Goal: Task Accomplishment & Management: Manage account settings

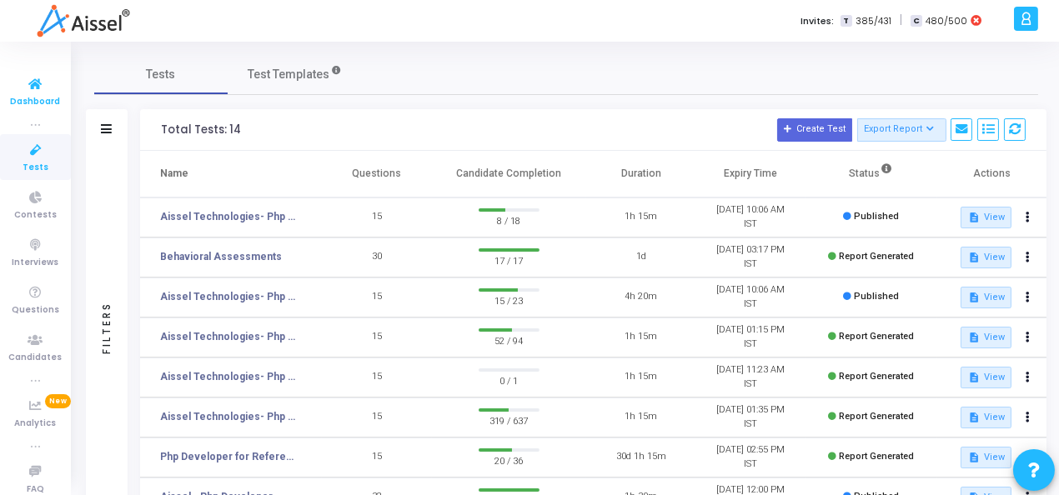
click at [31, 89] on icon at bounding box center [35, 84] width 35 height 21
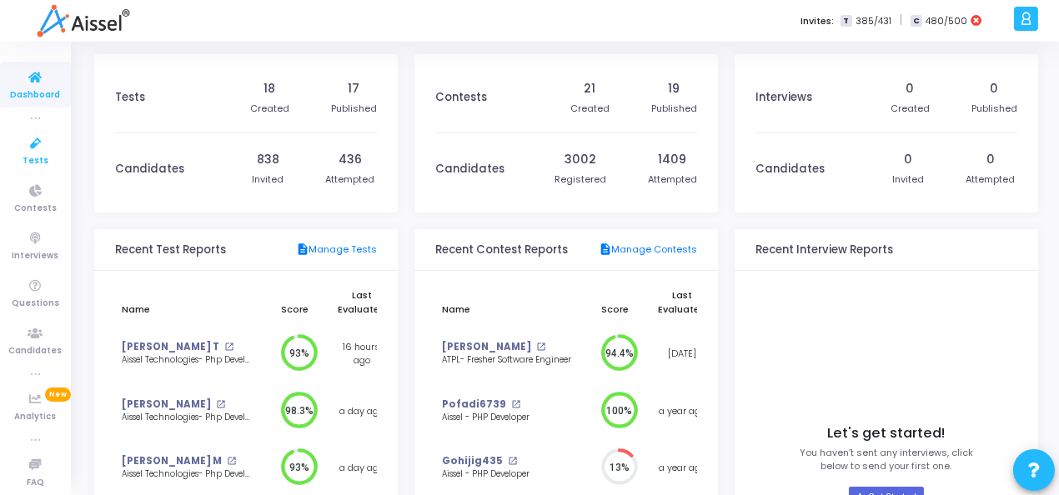
scroll to position [12, 0]
click at [1015, 17] on div at bounding box center [1026, 19] width 24 height 24
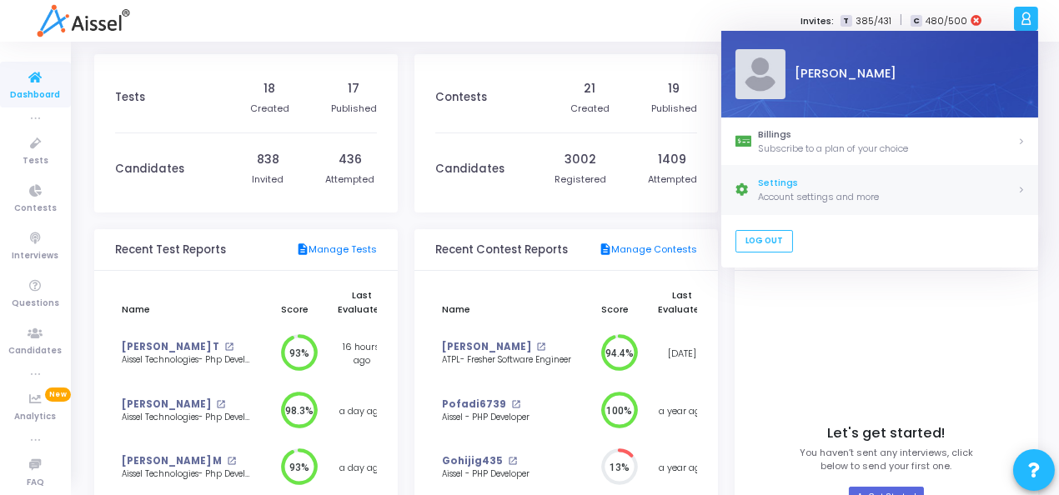
click at [806, 185] on div "Settings" at bounding box center [887, 184] width 259 height 14
select select "91"
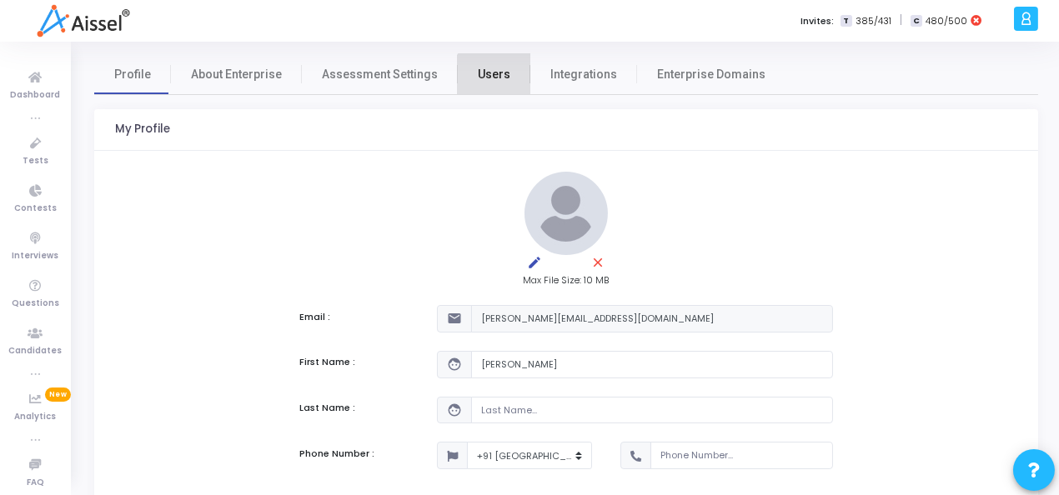
click at [486, 78] on span "Users" at bounding box center [494, 75] width 33 height 18
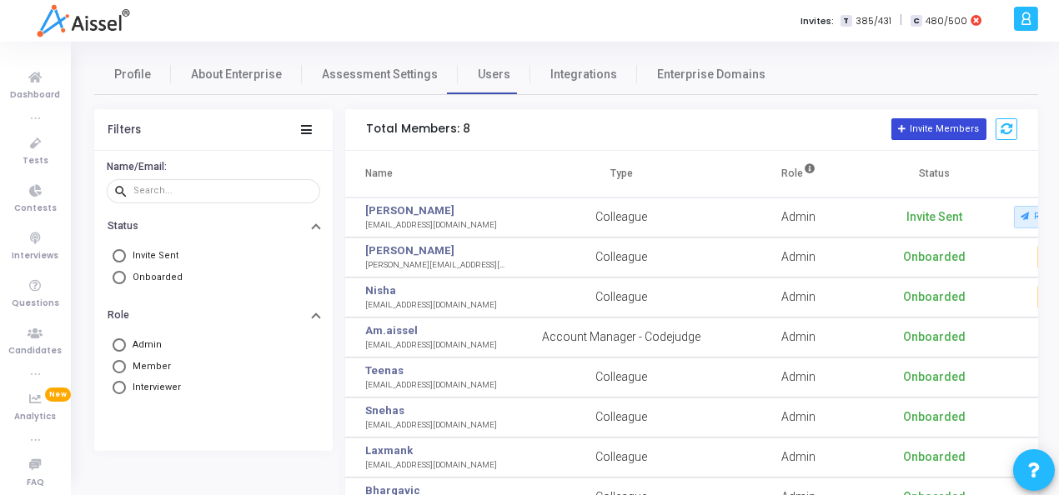
click at [951, 133] on button "Invite Members" at bounding box center [938, 129] width 95 height 22
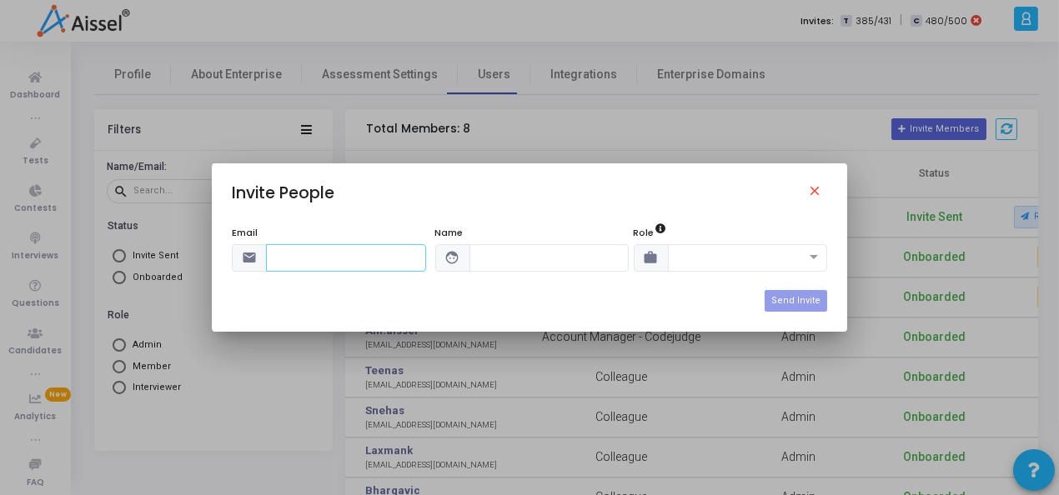
click at [325, 266] on input "text" at bounding box center [346, 258] width 160 height 28
paste input "[EMAIL_ADDRESS][DOMAIN_NAME]"
type input "[EMAIL_ADDRESS][DOMAIN_NAME]"
click at [552, 262] on input "text" at bounding box center [549, 258] width 160 height 28
type input "Avinash"
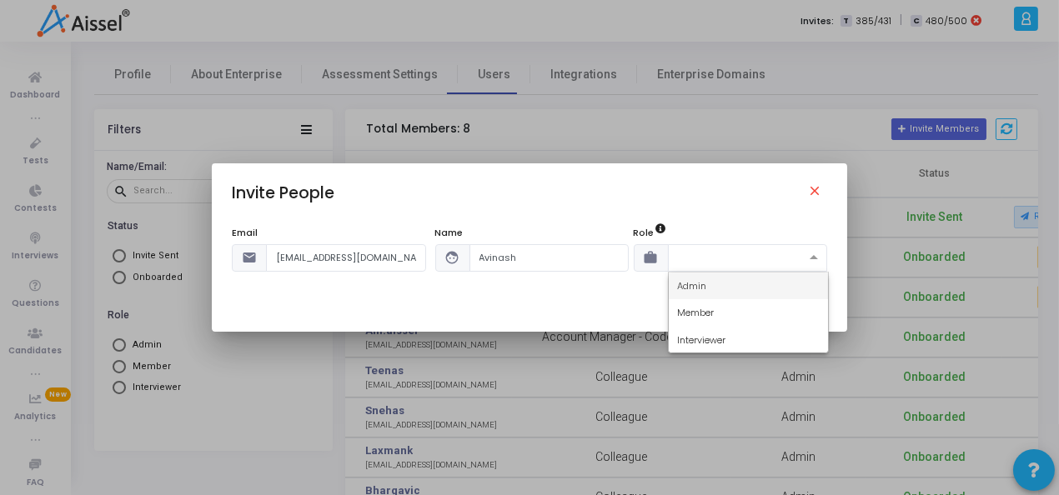
click at [721, 262] on input "text" at bounding box center [731, 256] width 108 height 14
click at [712, 311] on span "Member" at bounding box center [695, 312] width 37 height 13
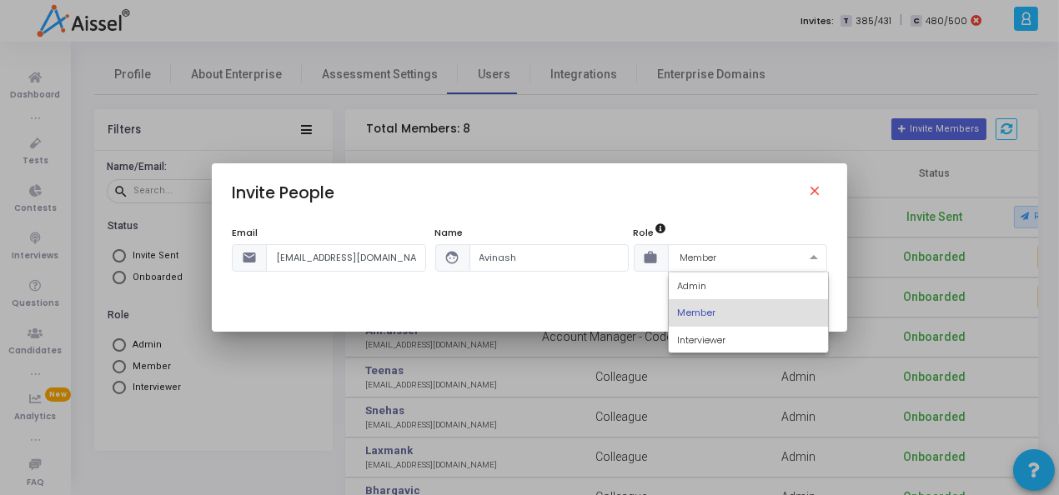
click at [800, 262] on div at bounding box center [748, 256] width 158 height 14
click at [740, 332] on div "Interviewer" at bounding box center [748, 341] width 159 height 28
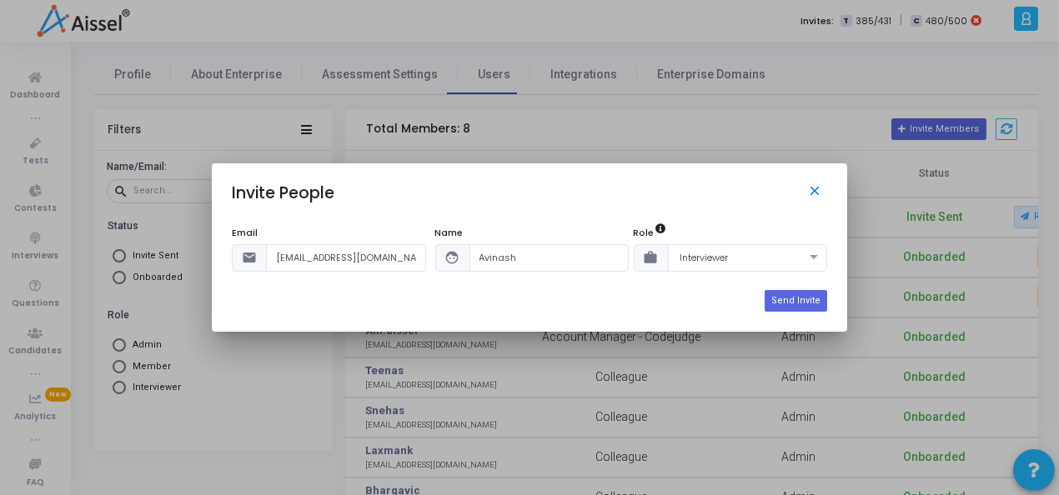
click at [812, 193] on mat-icon "close" at bounding box center [817, 193] width 20 height 20
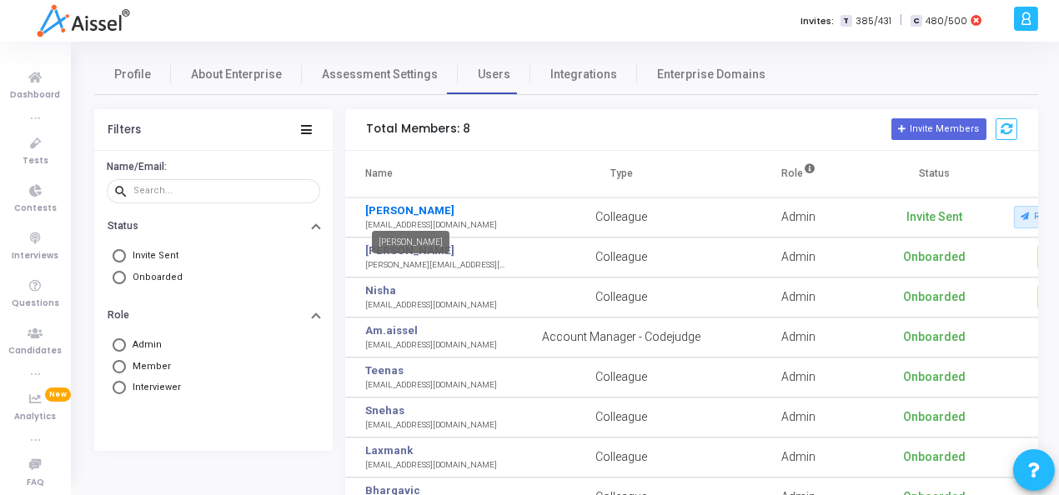
click at [406, 206] on link "[PERSON_NAME]" at bounding box center [409, 211] width 89 height 17
drag, startPoint x: 449, startPoint y: 225, endPoint x: 362, endPoint y: 224, distance: 87.6
click at [362, 224] on td "Avinash H Hiremath avinash.h@aissel.com" at bounding box center [428, 218] width 167 height 40
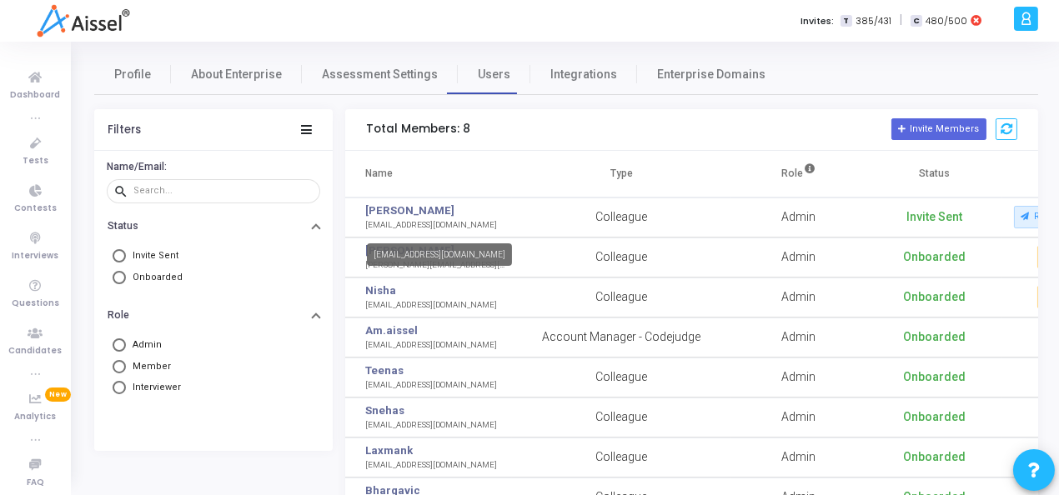
copy div "[EMAIL_ADDRESS][DOMAIN_NAME]"
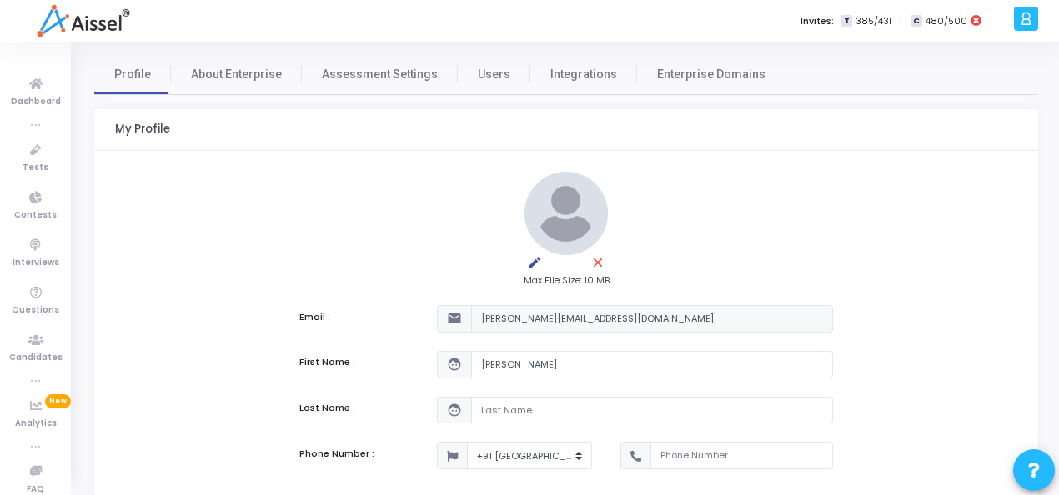
select select "91"
click at [499, 82] on link "Users" at bounding box center [494, 74] width 73 height 40
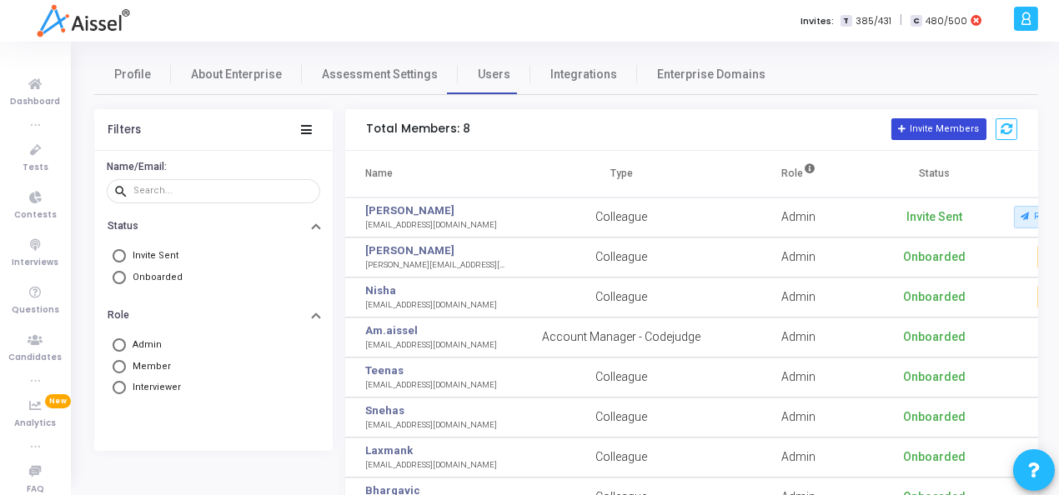
click at [933, 135] on button "Invite Members" at bounding box center [938, 129] width 95 height 22
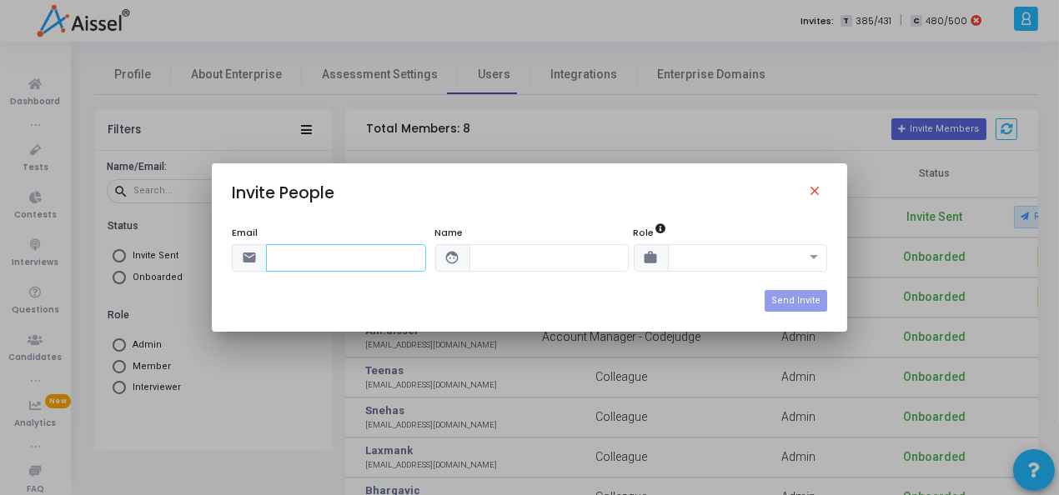
click at [405, 260] on input "text" at bounding box center [346, 258] width 160 height 28
paste input "[EMAIL_ADDRESS][DOMAIN_NAME]"
type input "[EMAIL_ADDRESS][DOMAIN_NAME]"
click at [814, 194] on mat-icon "close" at bounding box center [817, 193] width 20 height 20
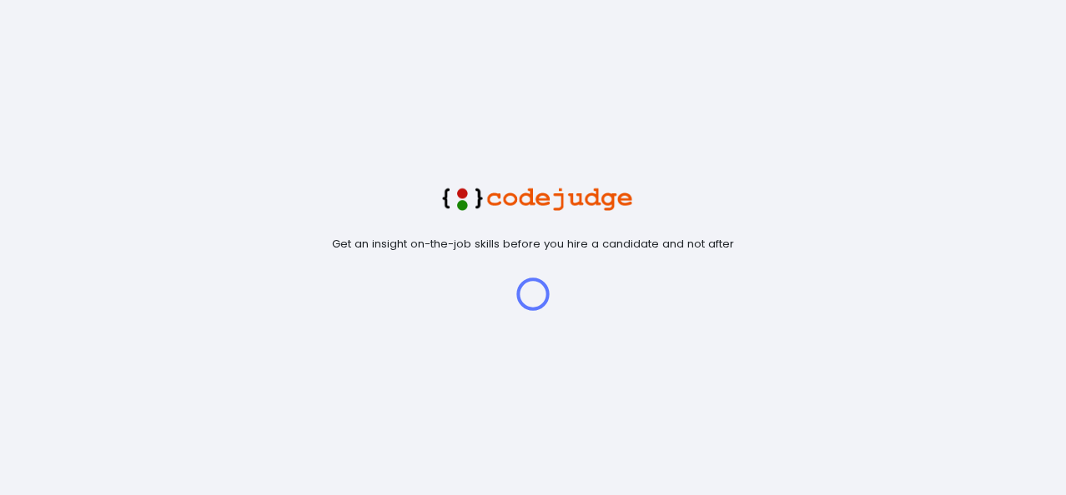
select select "91"
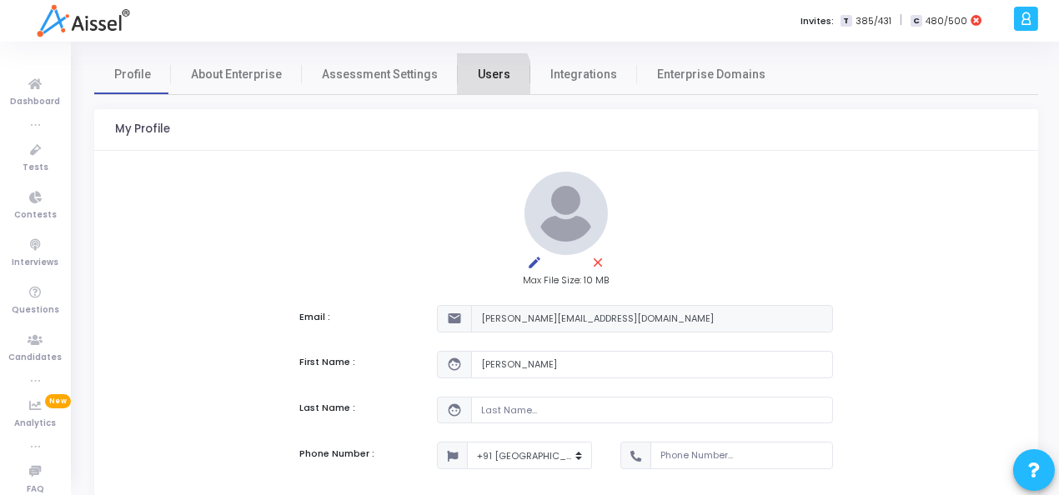
click at [478, 78] on span "Users" at bounding box center [494, 75] width 33 height 18
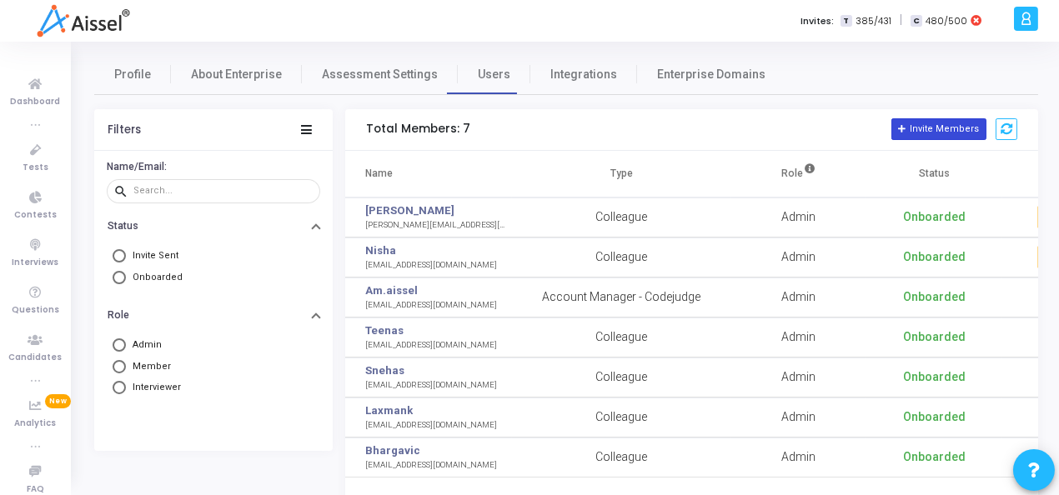
click at [932, 132] on button "Invite Members" at bounding box center [938, 129] width 95 height 22
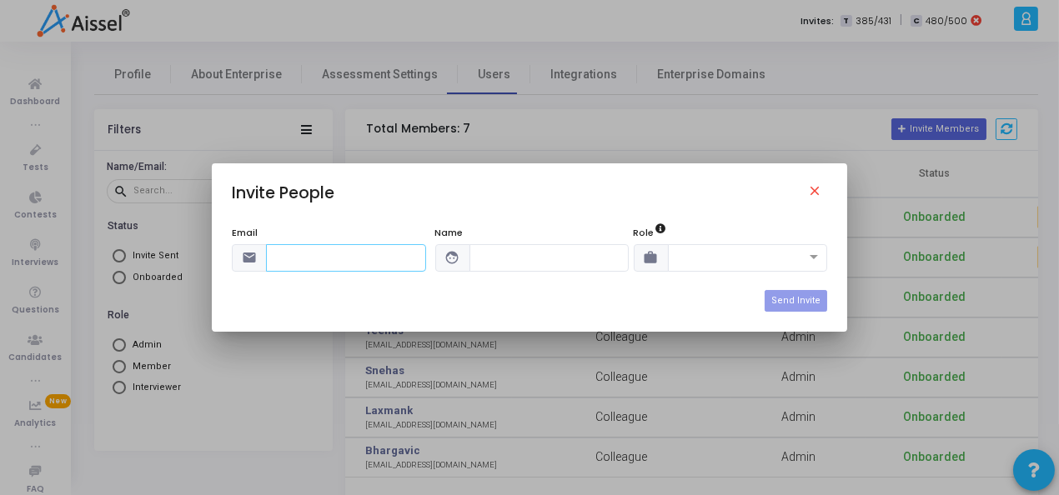
click at [349, 261] on input "text" at bounding box center [346, 258] width 160 height 28
paste input "[EMAIL_ADDRESS][DOMAIN_NAME]"
type input "[EMAIL_ADDRESS][DOMAIN_NAME]"
drag, startPoint x: 512, startPoint y: 247, endPoint x: 512, endPoint y: 259, distance: 11.7
click at [512, 251] on input "text" at bounding box center [549, 258] width 160 height 28
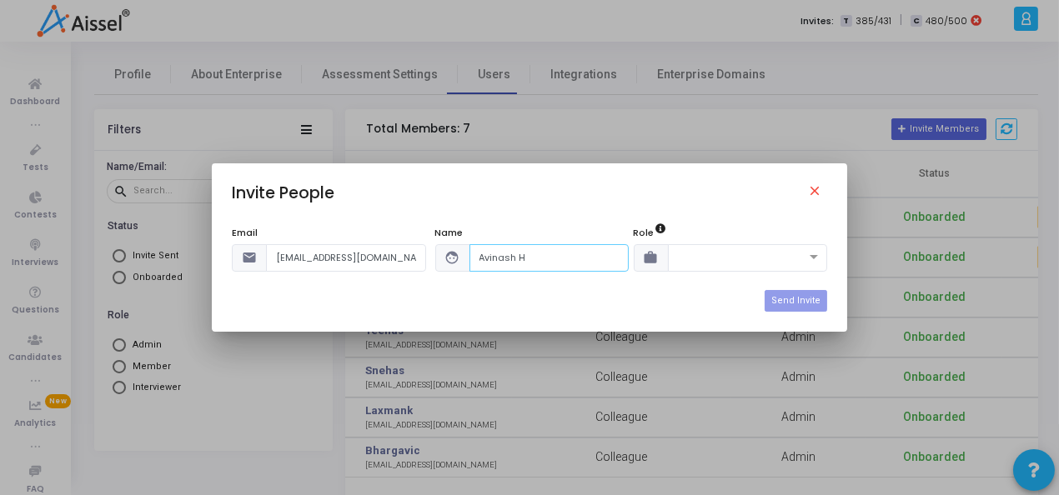
type input "Avinash H"
click at [344, 260] on input "[EMAIL_ADDRESS][DOMAIN_NAME]" at bounding box center [346, 258] width 160 height 28
click at [274, 256] on input "[EMAIL_ADDRESS][DOMAIN_NAME]" at bounding box center [346, 258] width 160 height 28
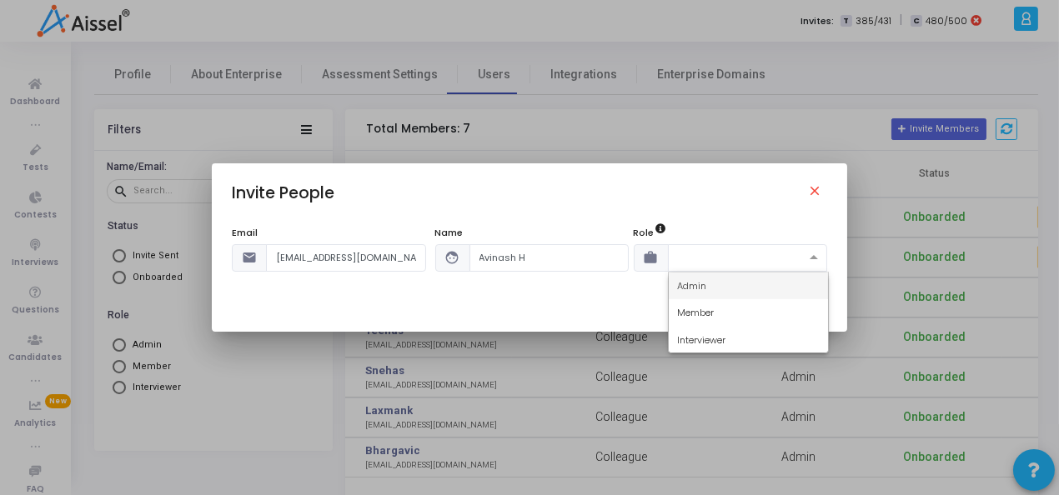
click at [688, 253] on input "text" at bounding box center [731, 256] width 108 height 14
drag, startPoint x: 685, startPoint y: 285, endPoint x: 650, endPoint y: 267, distance: 39.5
click at [685, 285] on span "Admin" at bounding box center [691, 285] width 29 height 13
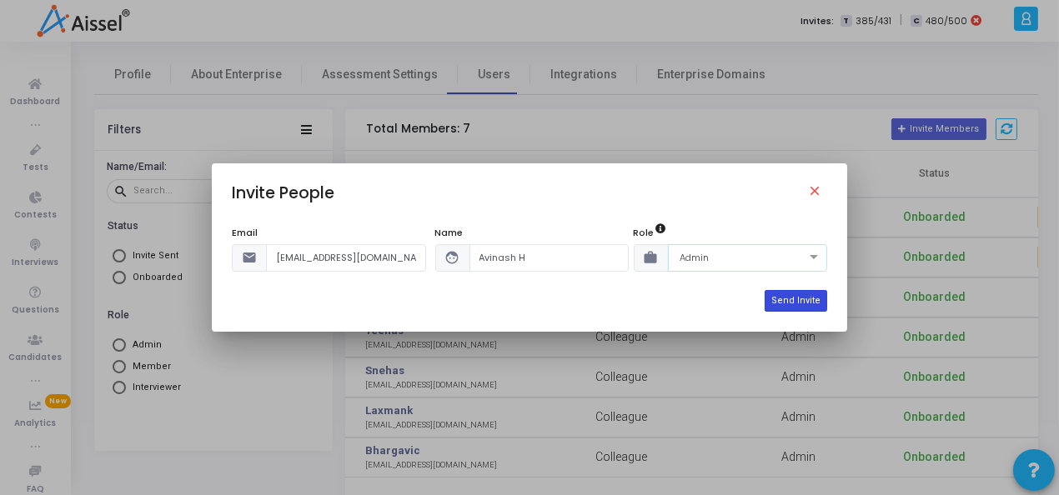
click at [805, 297] on button "Send Invite" at bounding box center [796, 301] width 63 height 22
